Goal: Find contact information: Find contact information

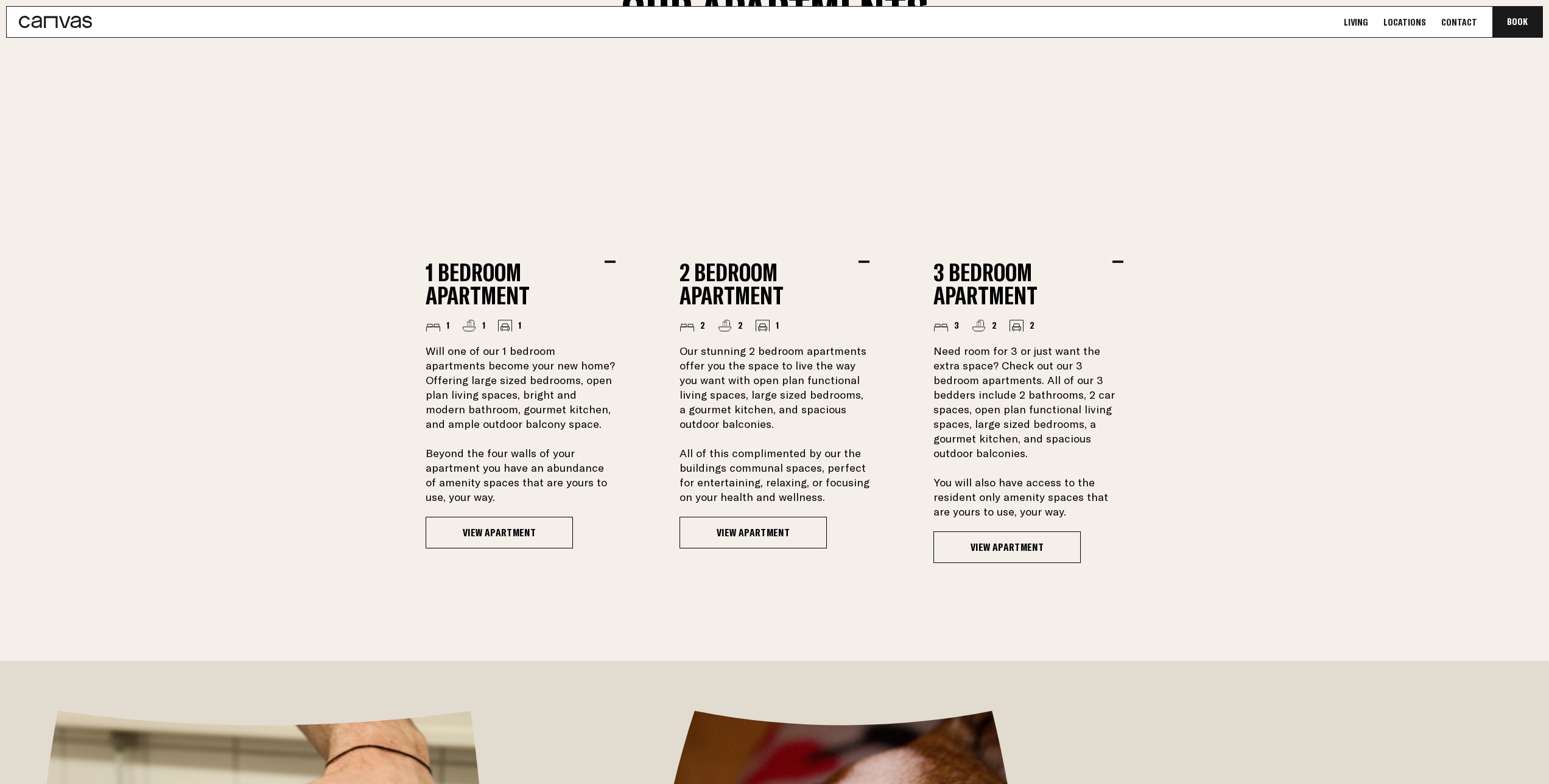
scroll to position [1070, 0]
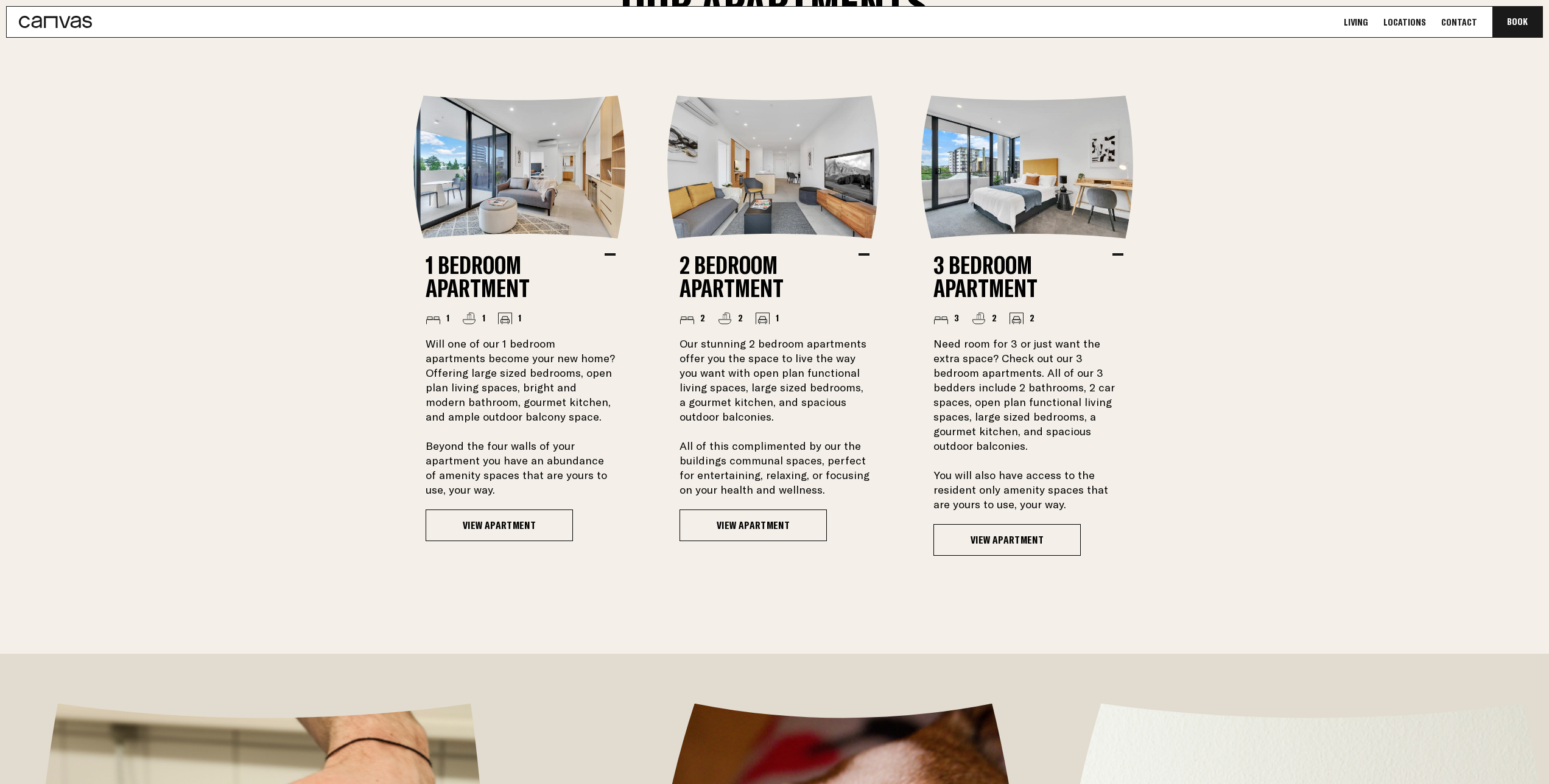
click at [1457, 21] on link "Contact" at bounding box center [1459, 22] width 43 height 13
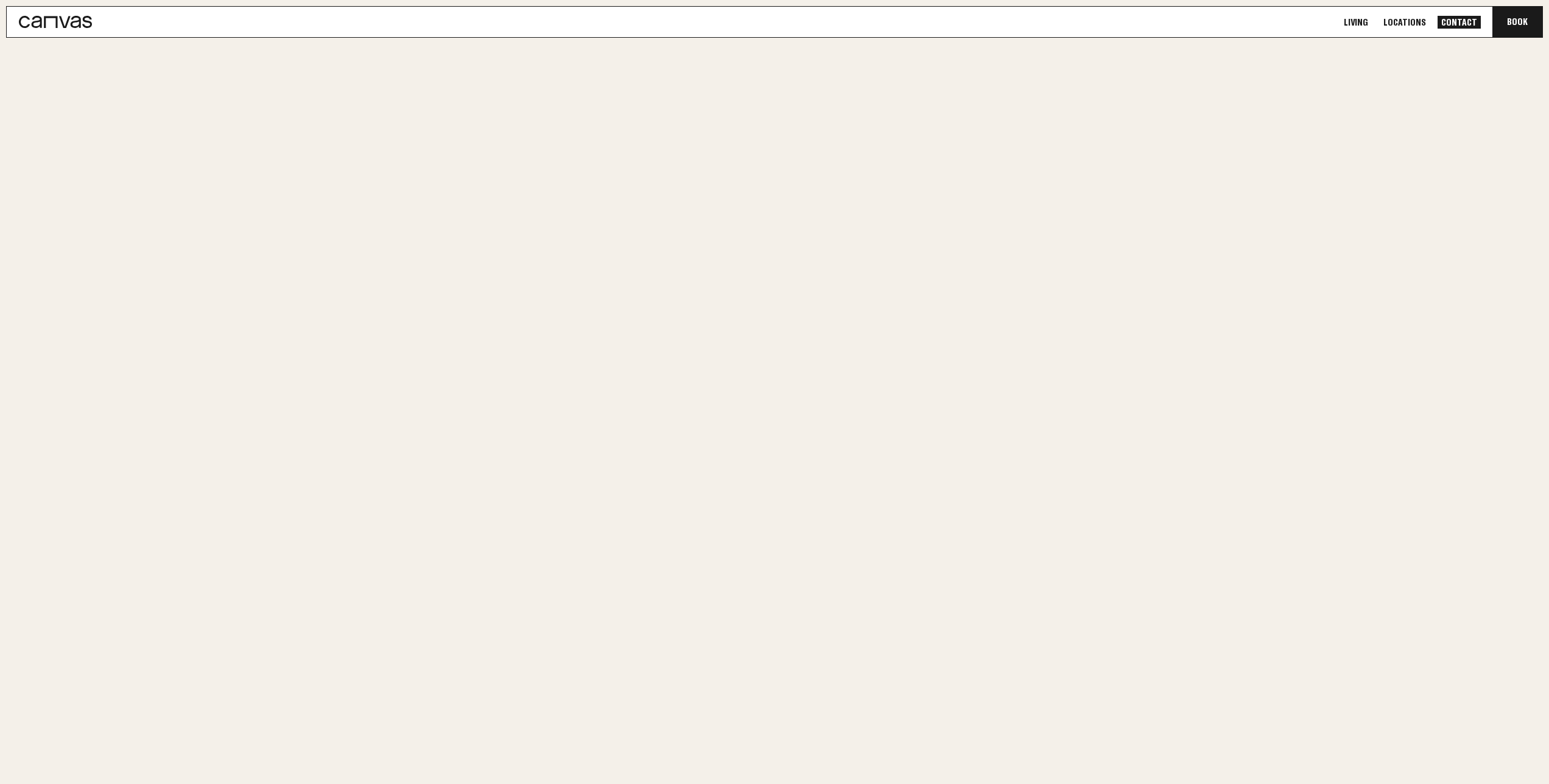
click at [1457, 21] on link "Contact" at bounding box center [1459, 22] width 43 height 13
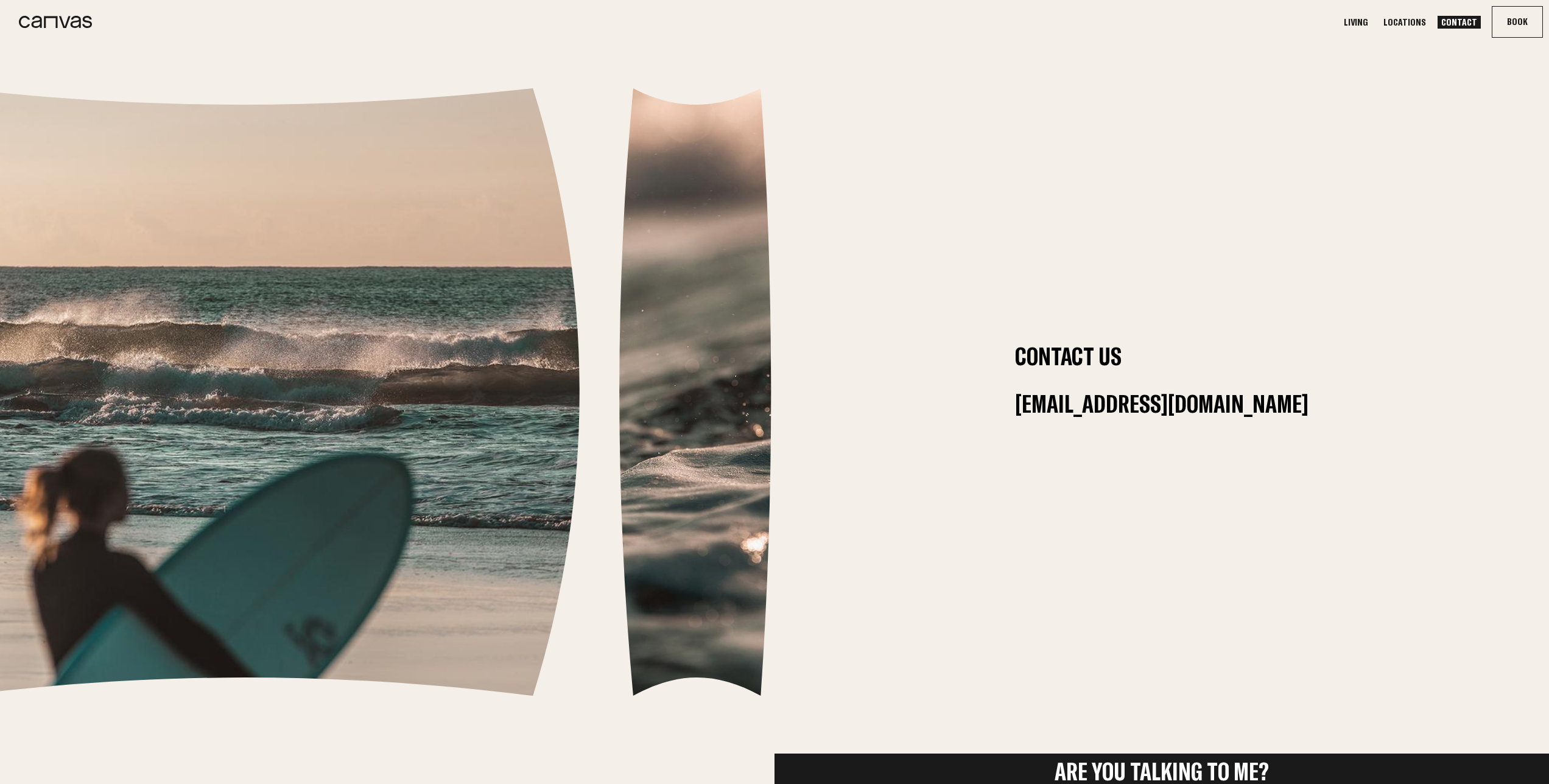
click at [1090, 351] on h1 "Contact Us" at bounding box center [1162, 356] width 293 height 23
click at [1426, 25] on link "Locations" at bounding box center [1404, 22] width 50 height 13
click at [1424, 21] on link "Locations" at bounding box center [1404, 22] width 50 height 13
click at [1414, 26] on link "Locations" at bounding box center [1404, 22] width 50 height 13
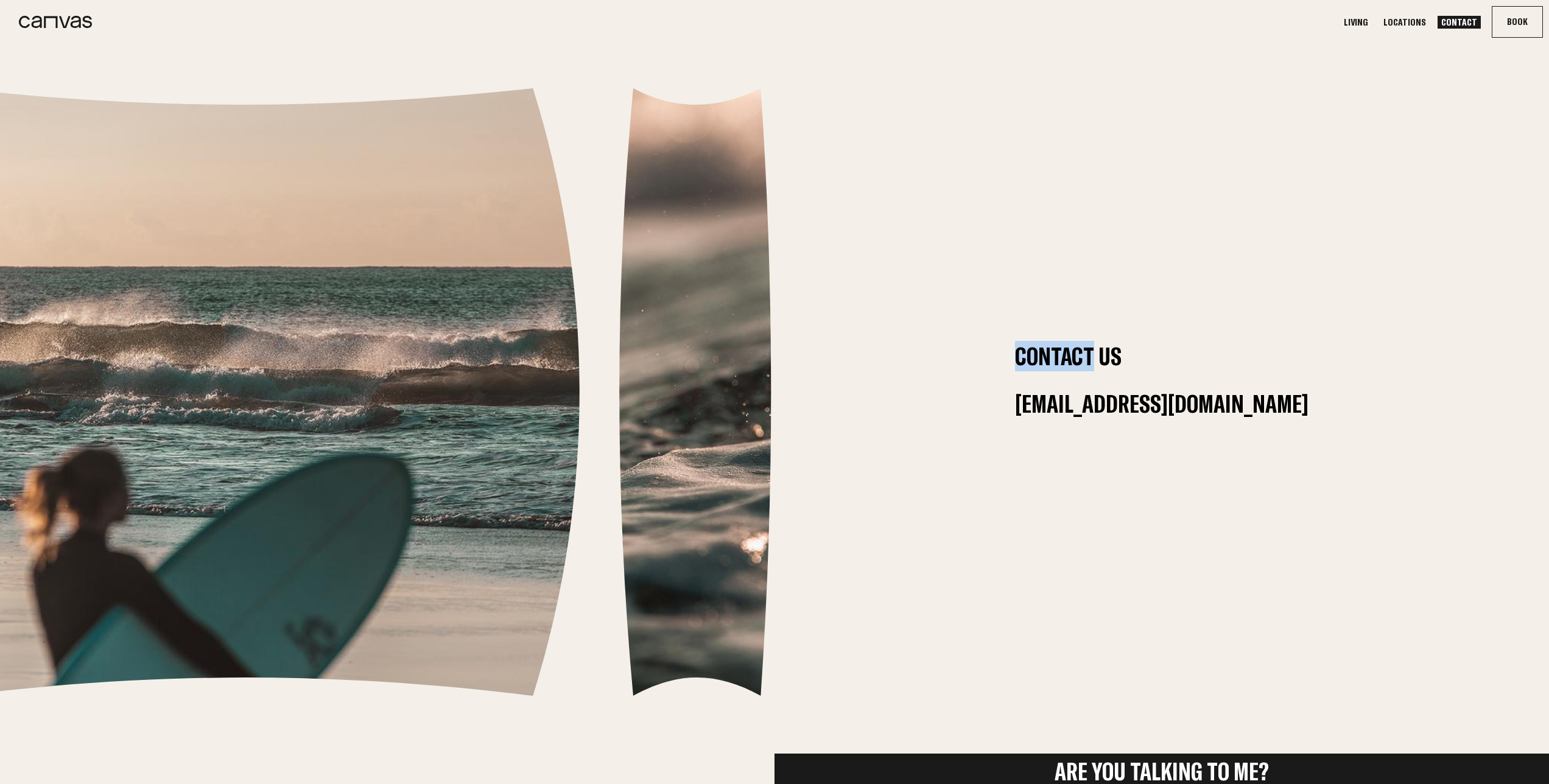
click at [1415, 23] on link "Locations" at bounding box center [1404, 22] width 50 height 13
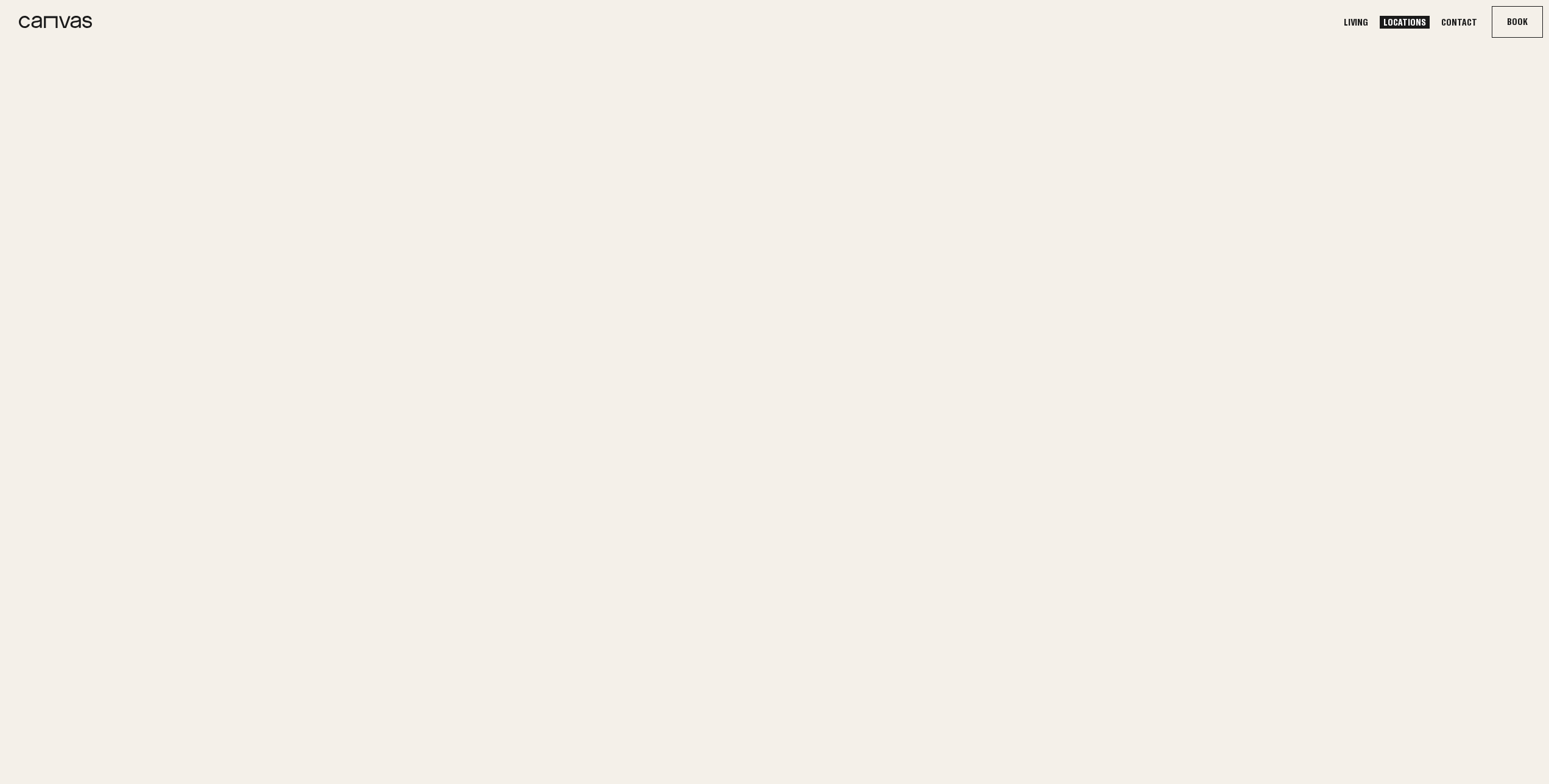
click at [1415, 23] on link "Locations" at bounding box center [1404, 22] width 50 height 13
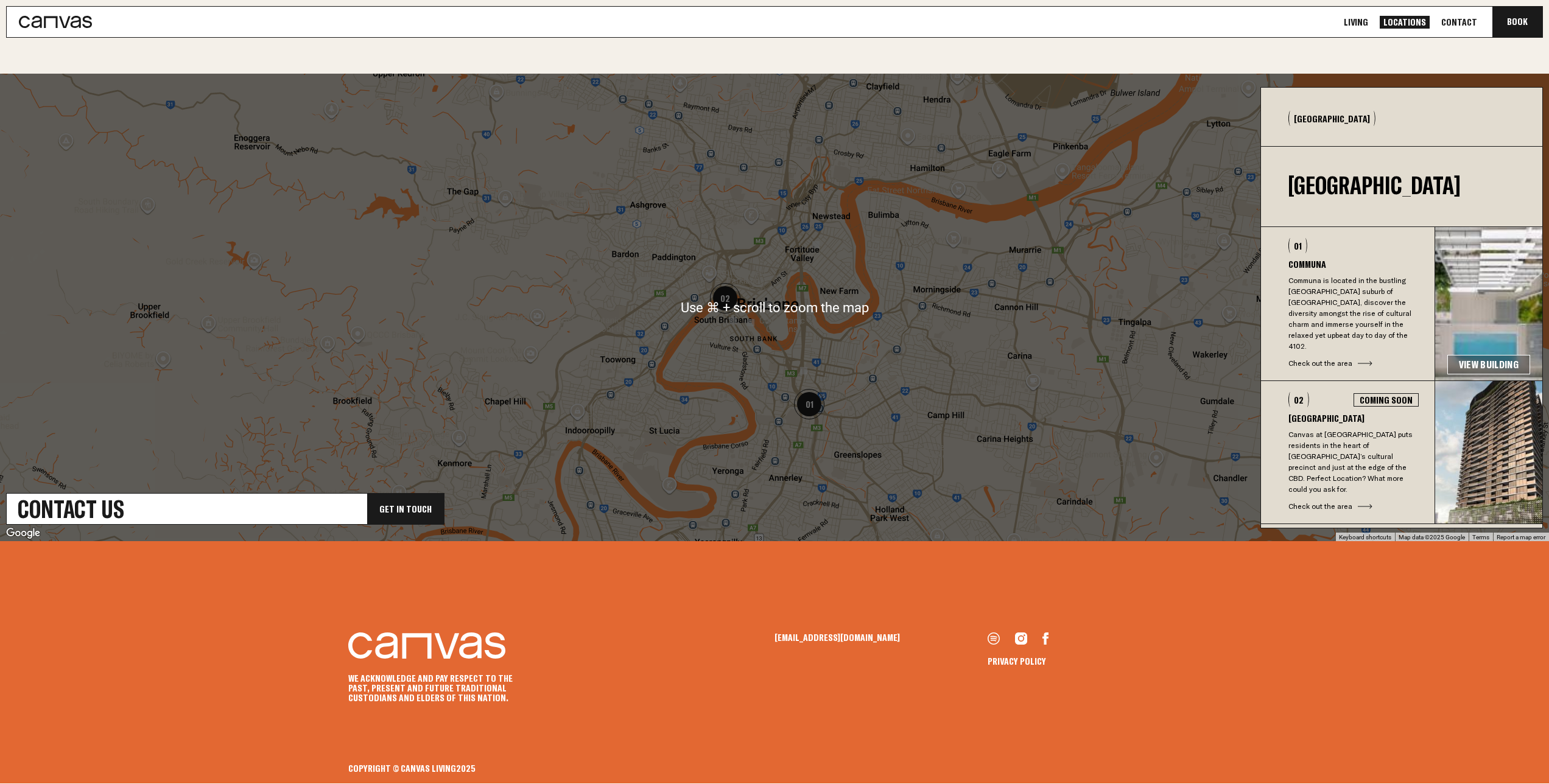
scroll to position [330, 0]
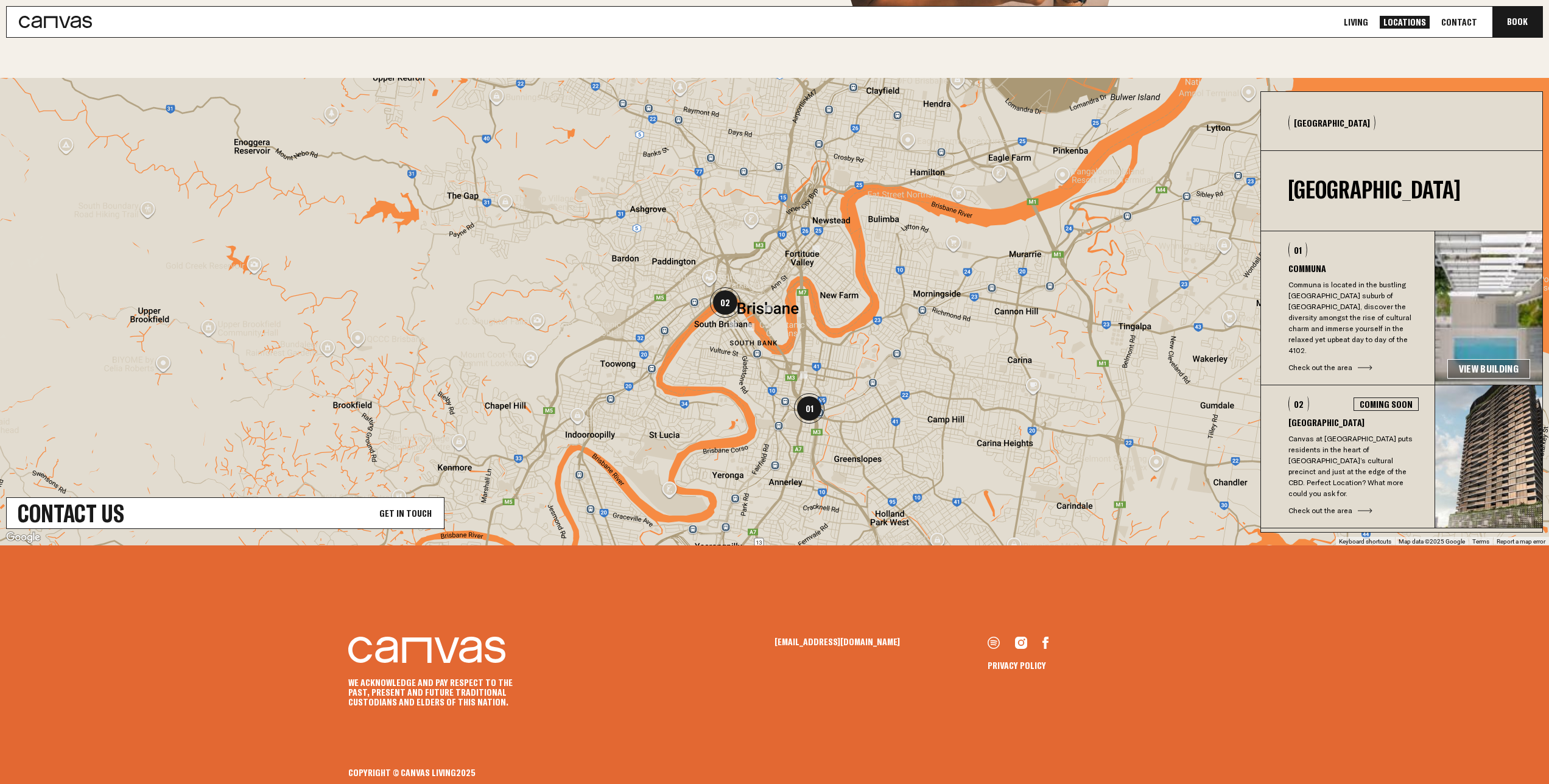
click at [175, 504] on link "Contact Us Get In Touch" at bounding box center [226, 513] width 439 height 32
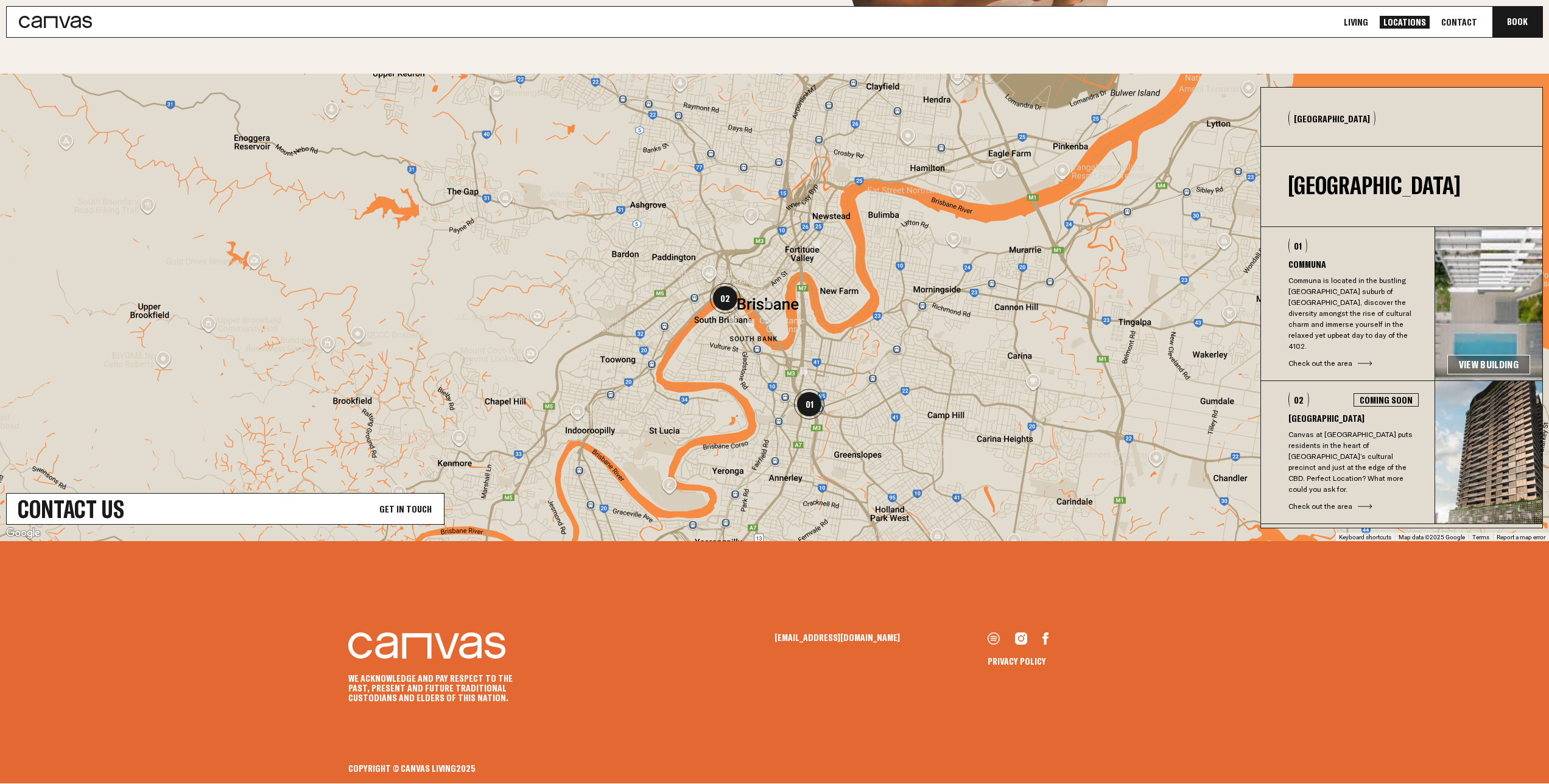
click at [209, 512] on link "Contact Us Get In Touch" at bounding box center [226, 509] width 439 height 32
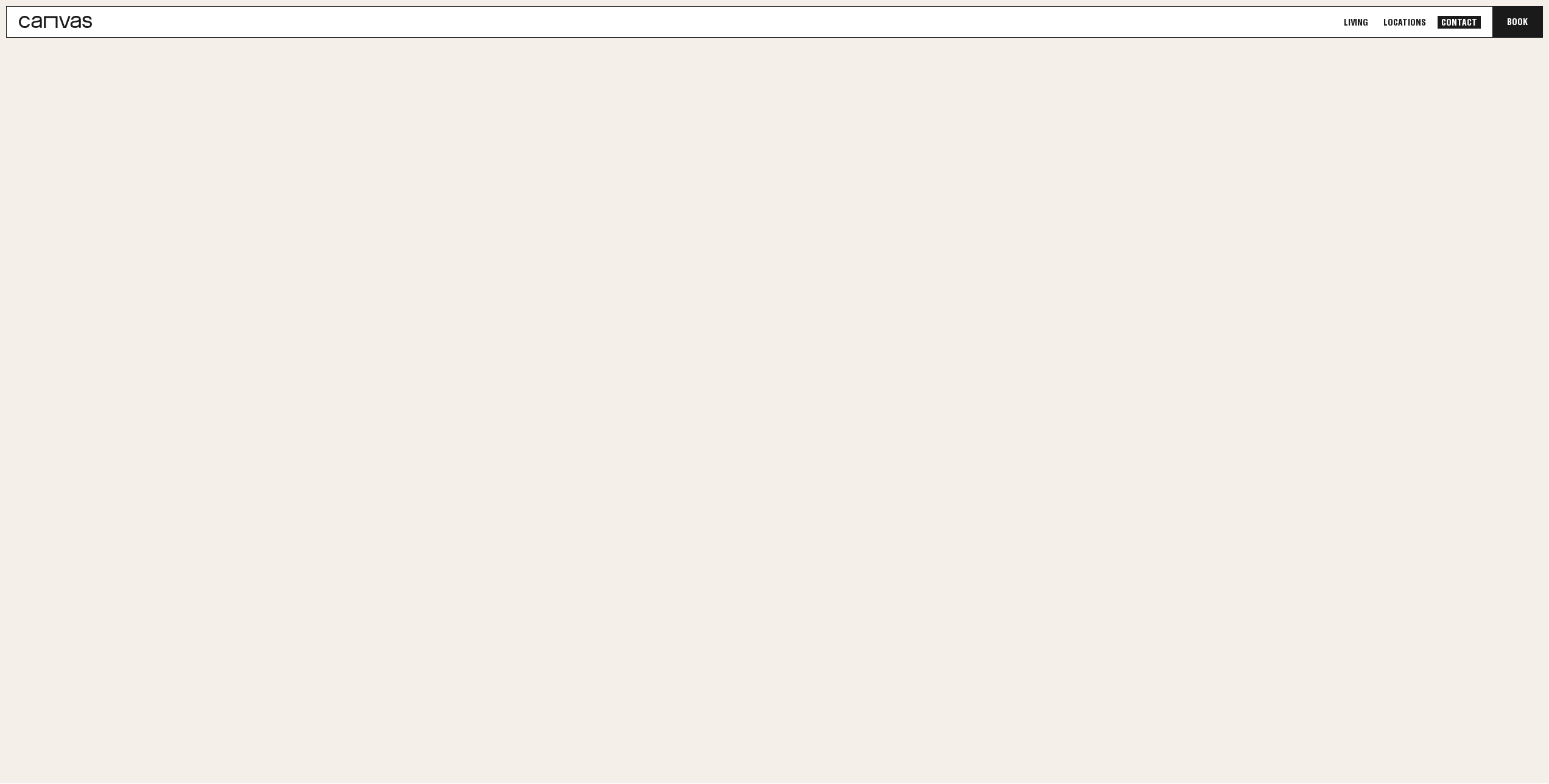
click at [231, 508] on link "Contact Us Get In Touch" at bounding box center [226, 509] width 439 height 32
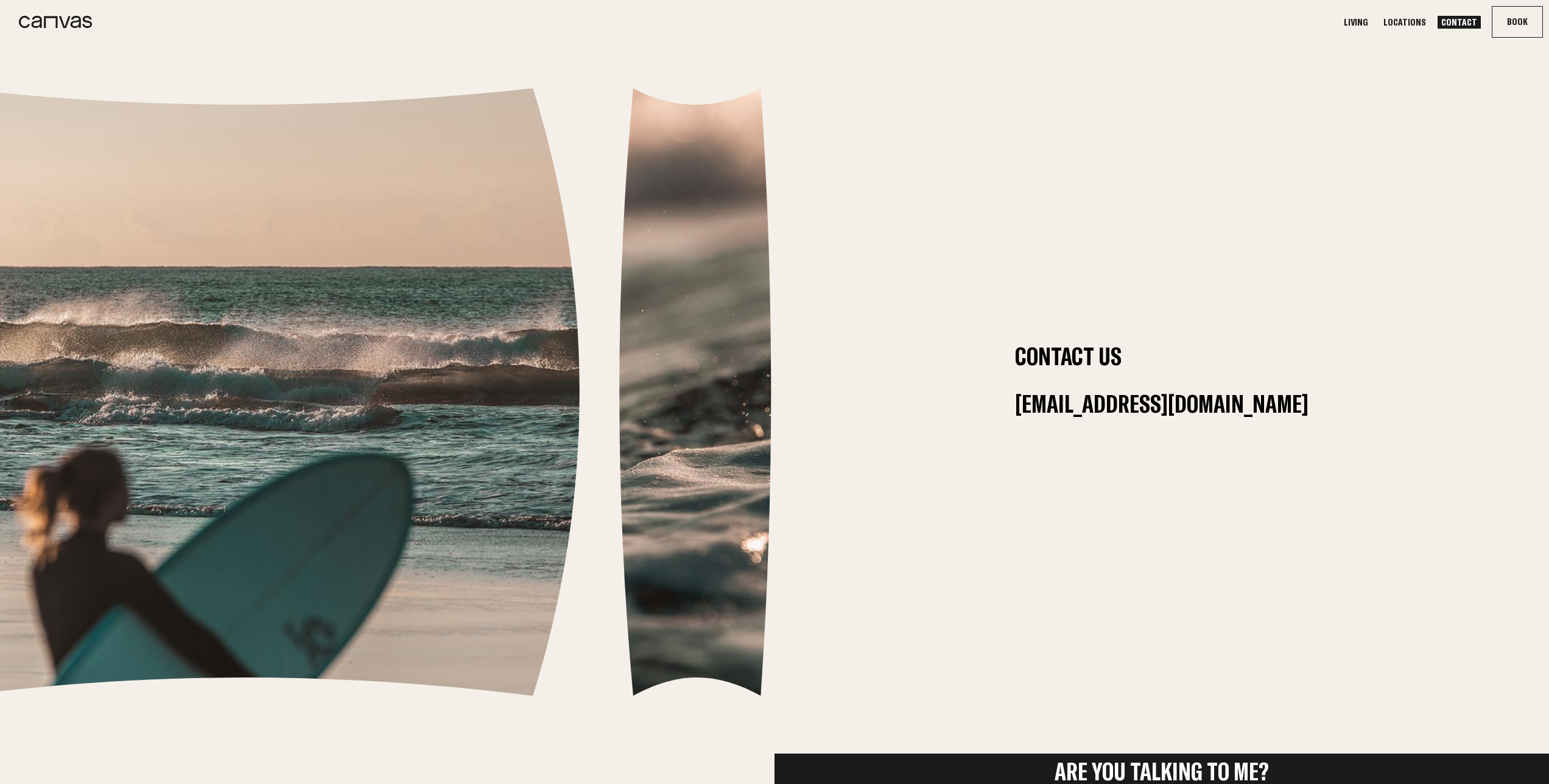
scroll to position [2, 0]
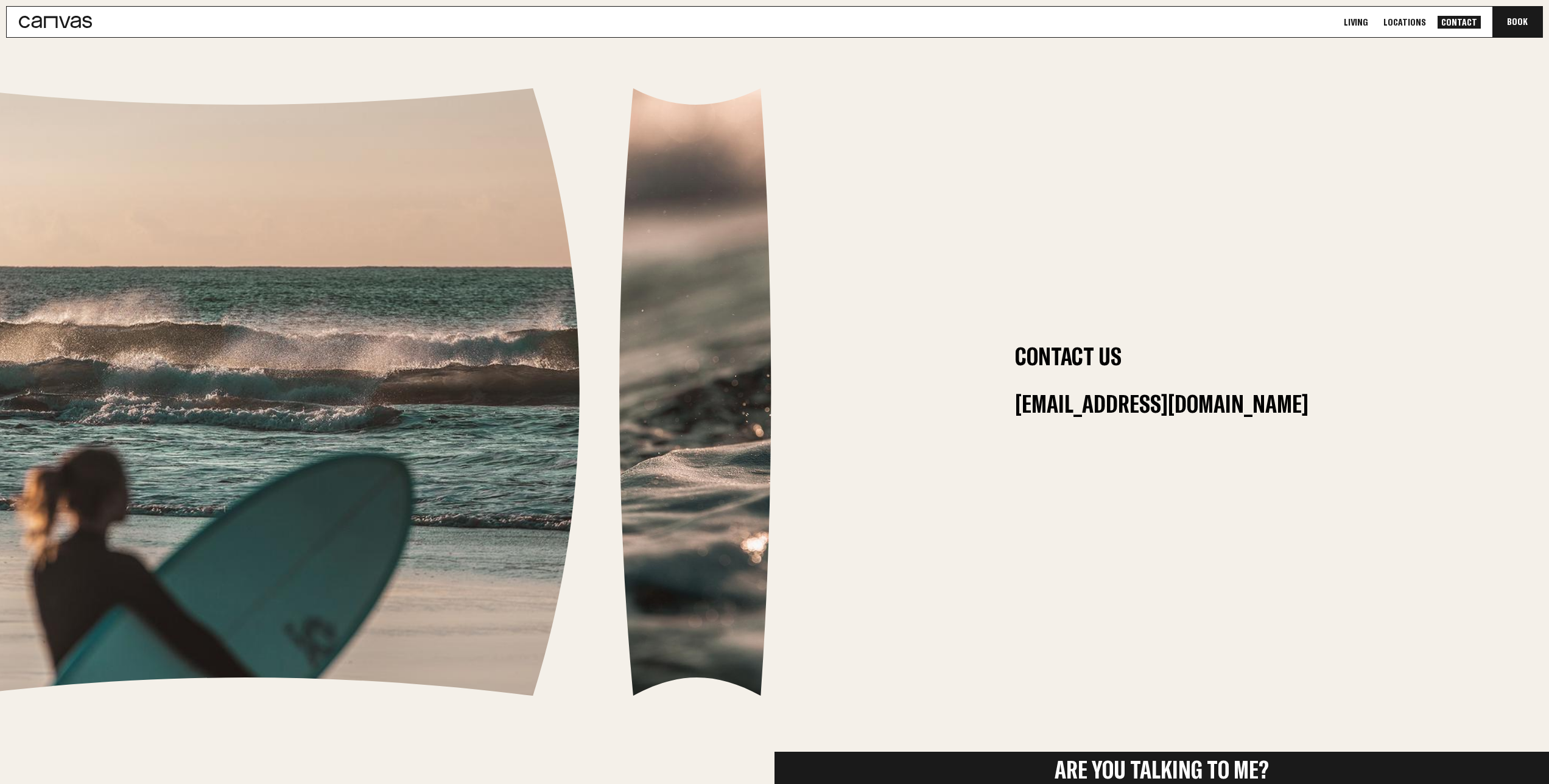
click at [1406, 27] on link "Locations" at bounding box center [1404, 22] width 50 height 13
click at [1406, 24] on link "Locations" at bounding box center [1404, 22] width 50 height 13
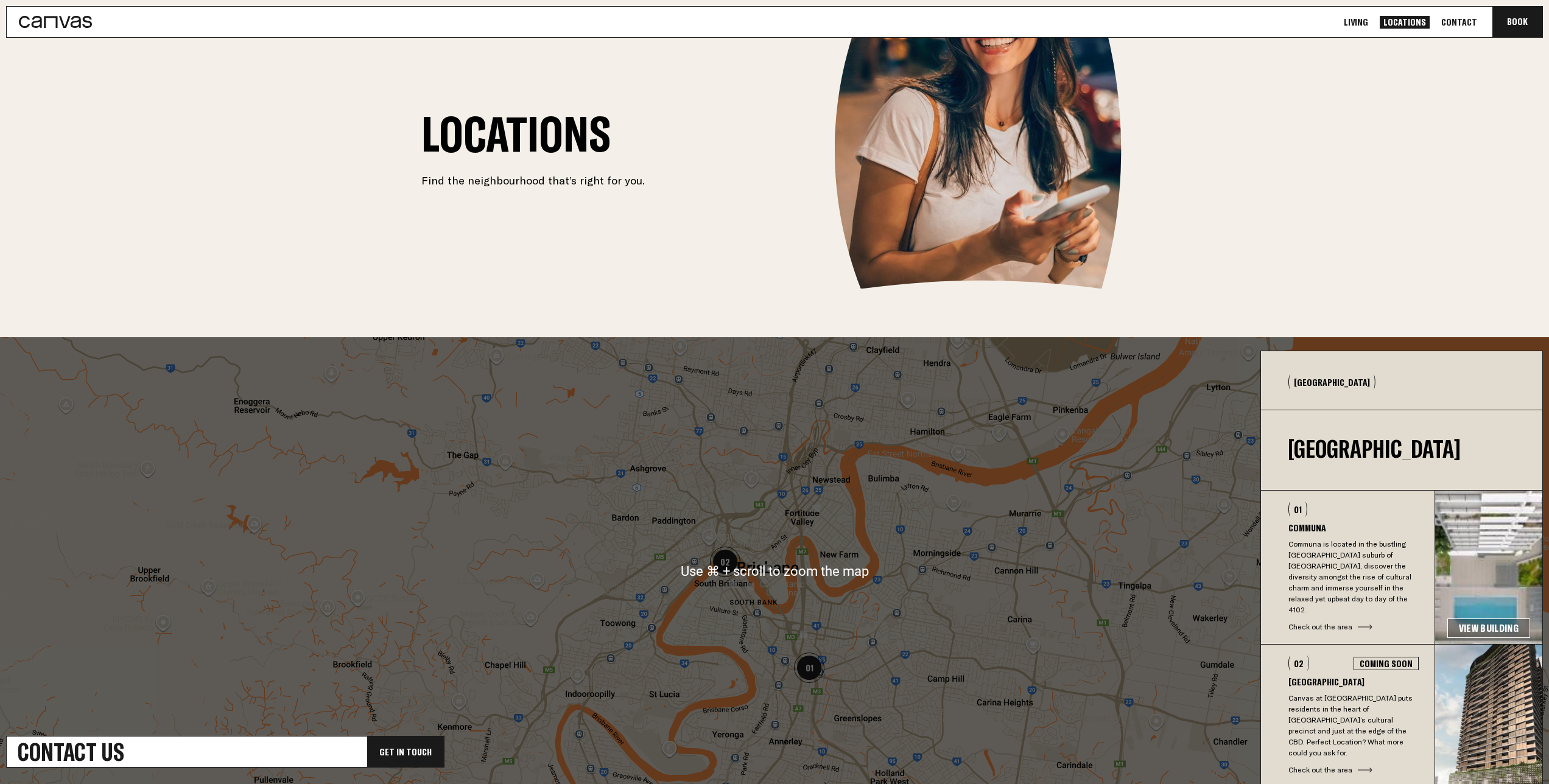
scroll to position [64, 0]
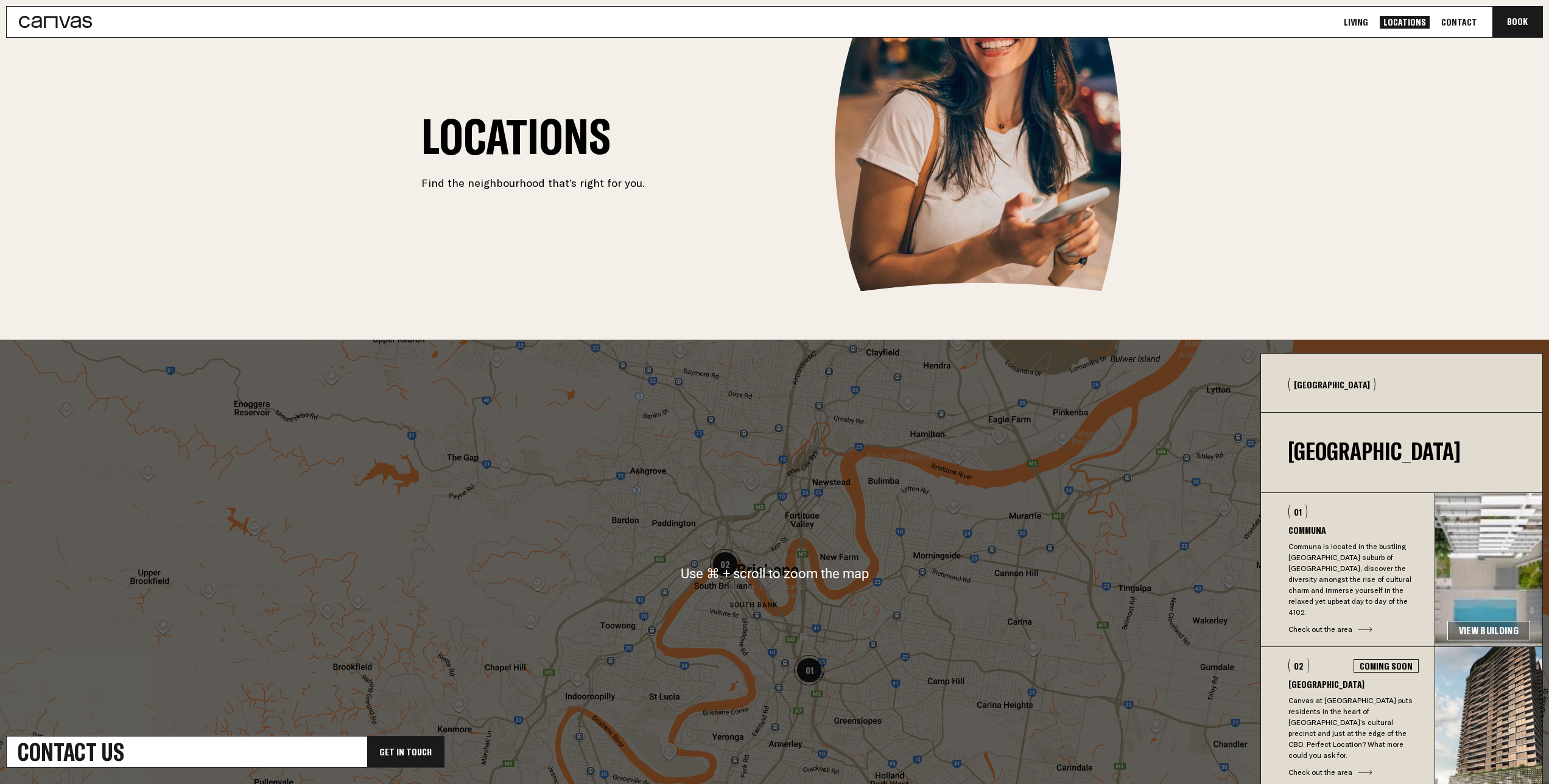
click at [1072, 498] on div at bounding box center [774, 574] width 1549 height 467
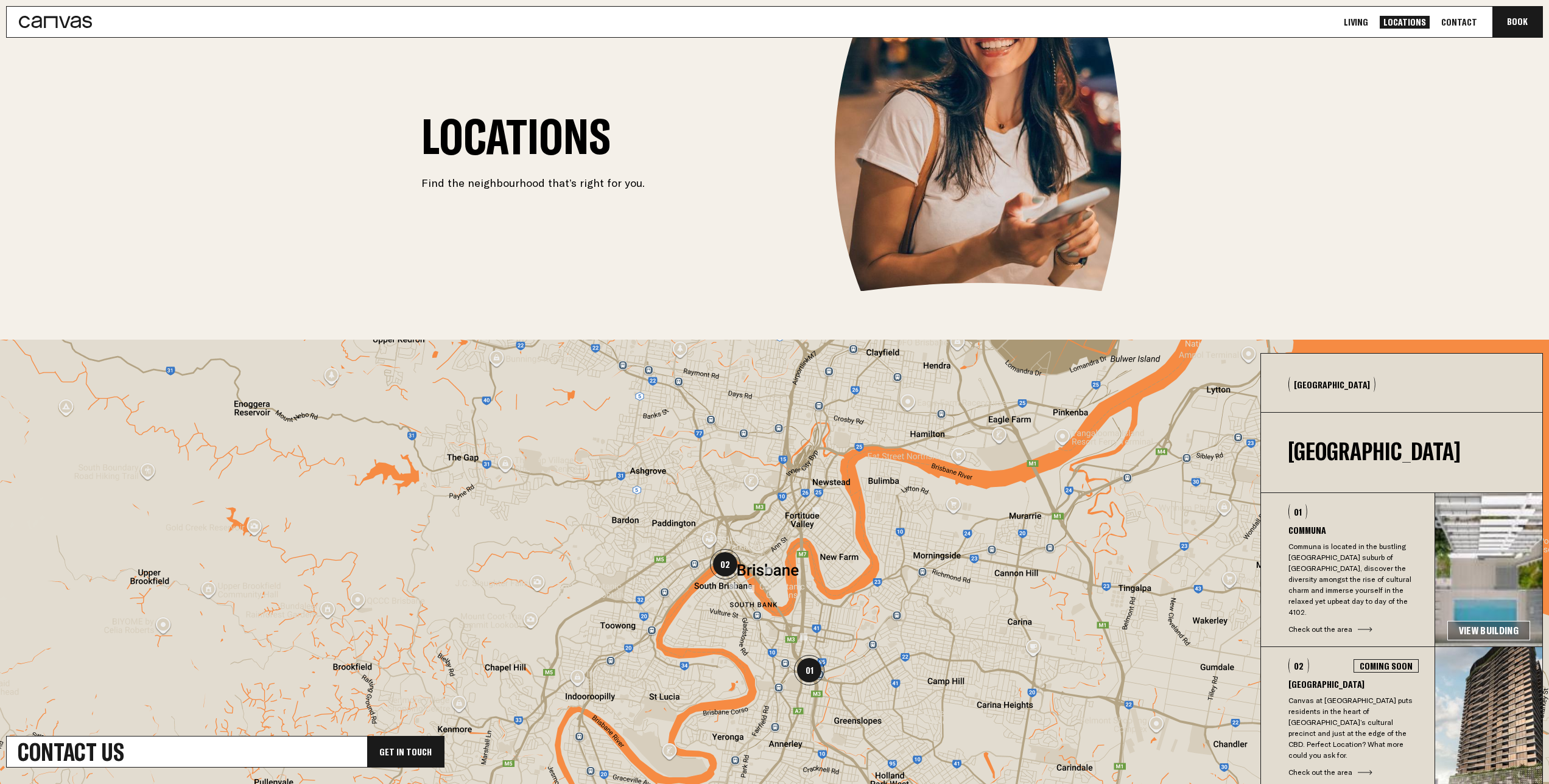
click at [870, 565] on div at bounding box center [774, 574] width 1549 height 467
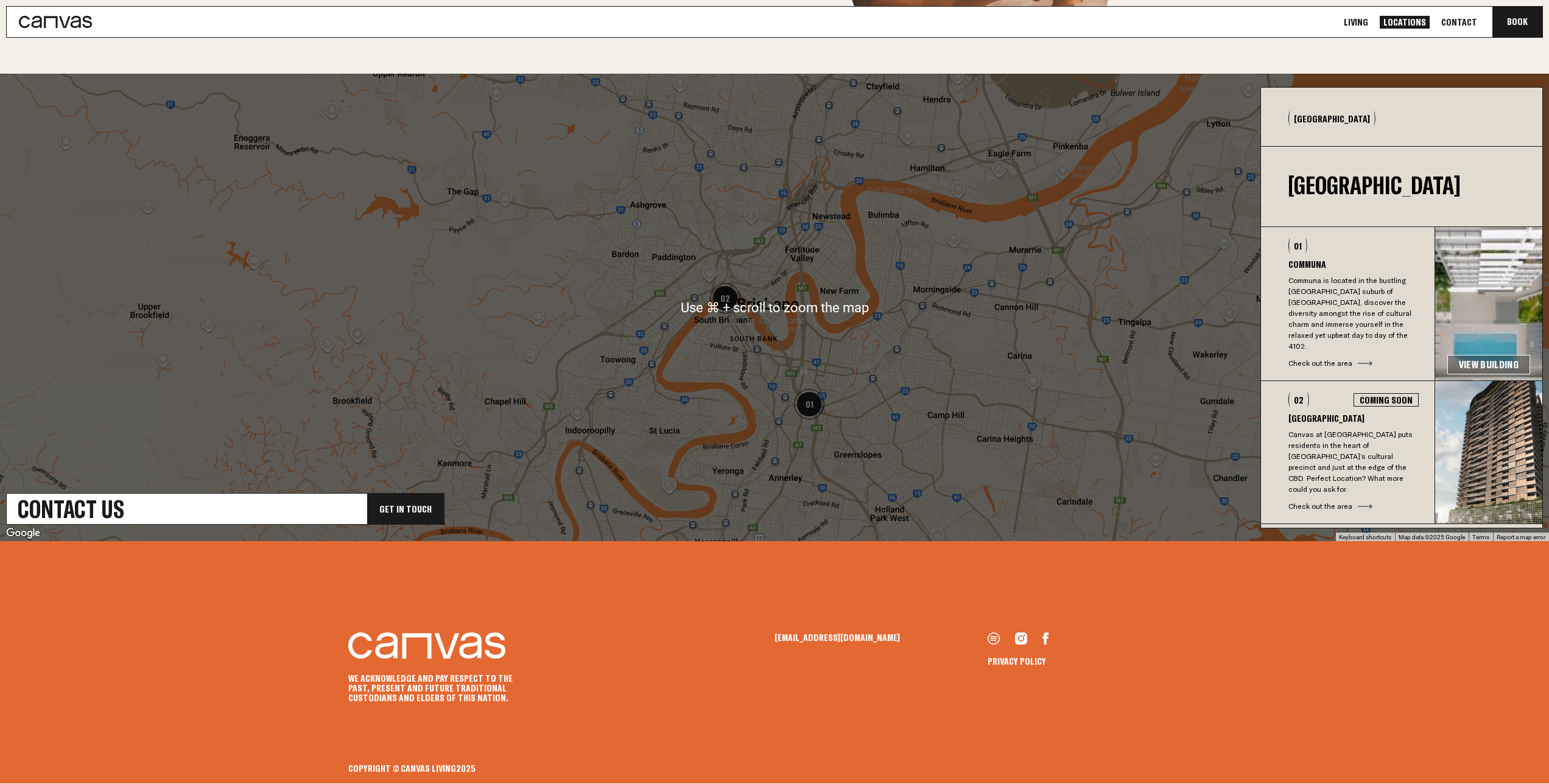
scroll to position [330, 0]
click at [1044, 637] on icon at bounding box center [1045, 638] width 6 height 12
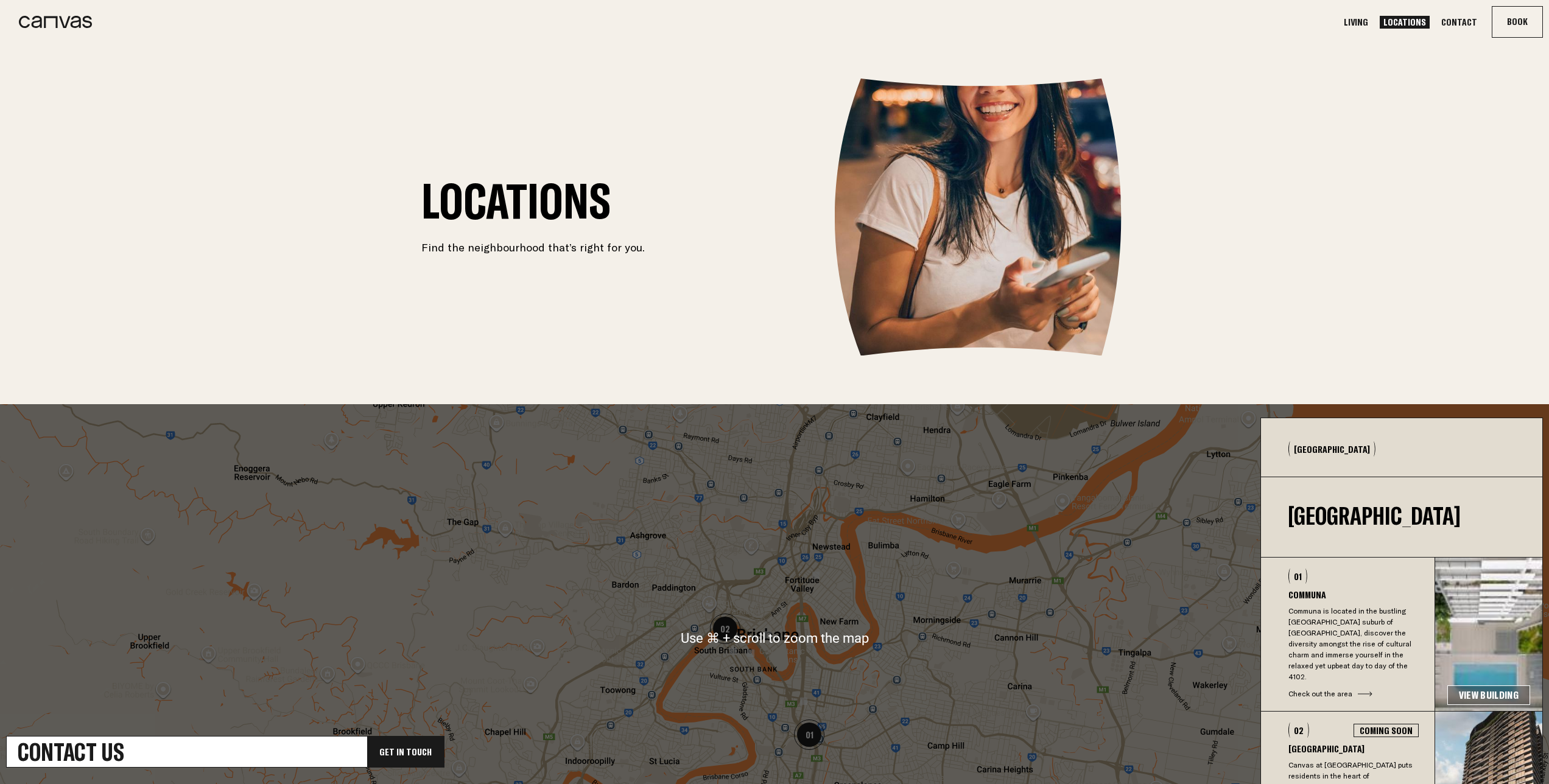
scroll to position [0, 0]
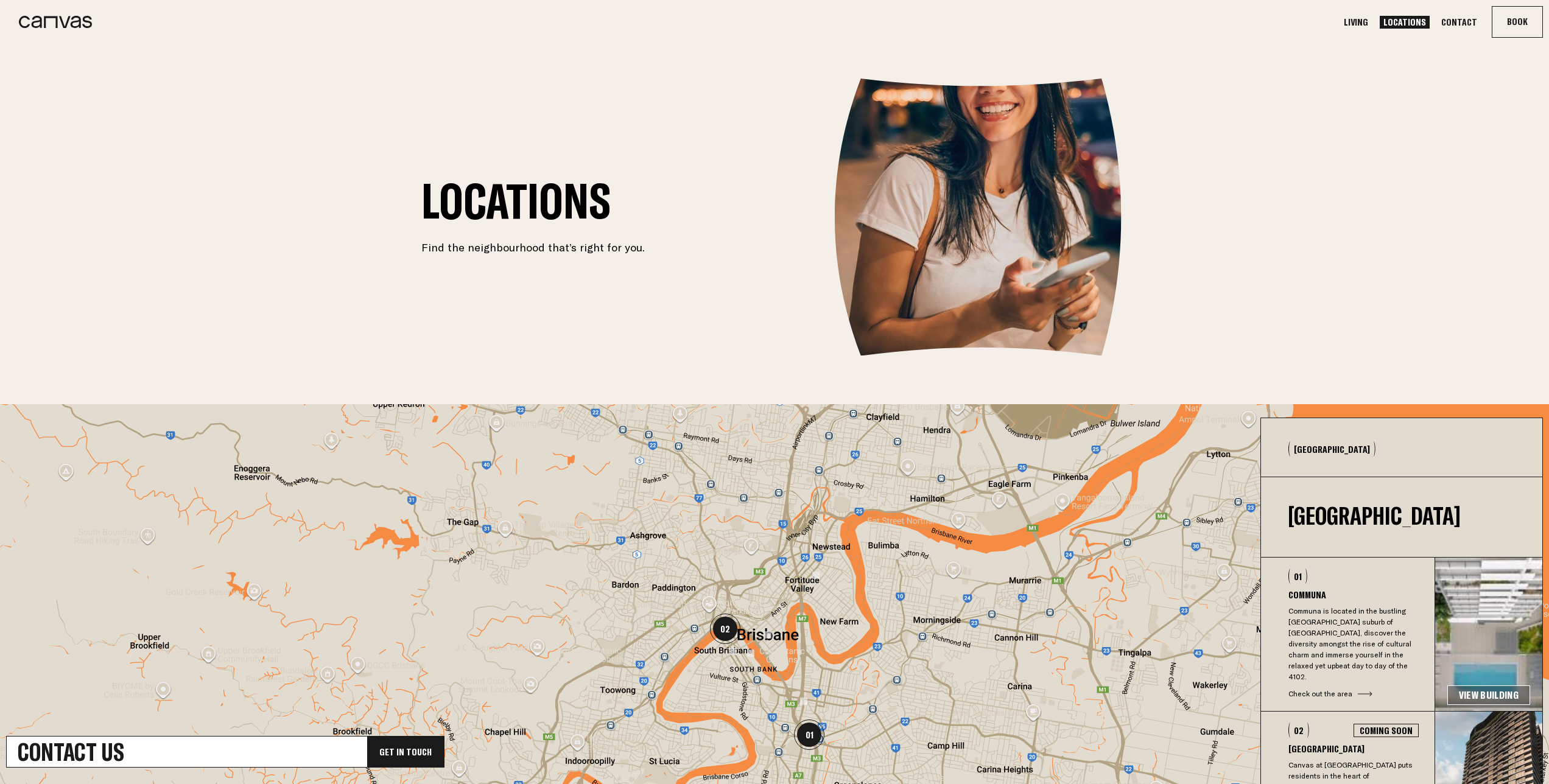
click at [1364, 20] on link "Living" at bounding box center [1356, 22] width 32 height 13
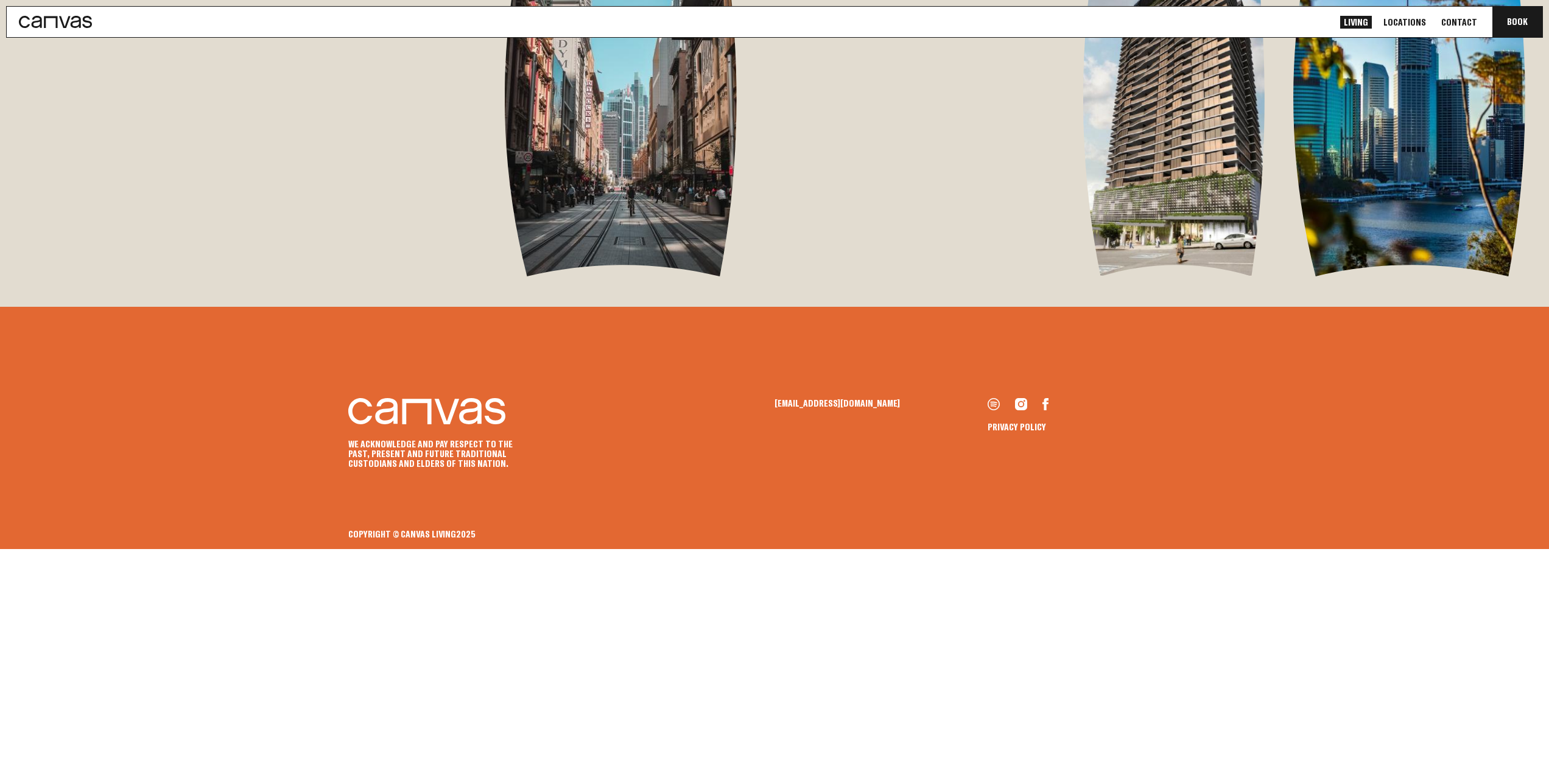
scroll to position [2950, 0]
click at [1043, 410] on icon at bounding box center [1045, 404] width 6 height 12
